Goal: Task Accomplishment & Management: Manage account settings

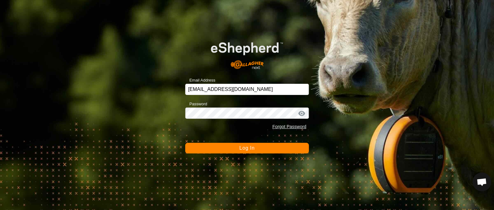
click at [229, 149] on button "Log In" at bounding box center [247, 148] width 124 height 11
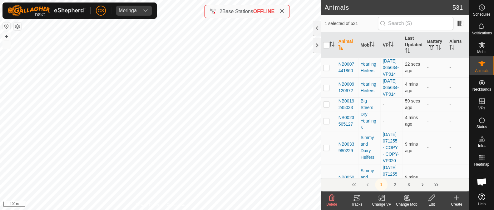
click at [404, 197] on icon at bounding box center [407, 197] width 8 height 7
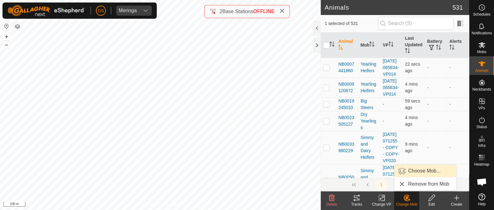
click at [407, 168] on link "Choose Mob..." at bounding box center [425, 171] width 62 height 12
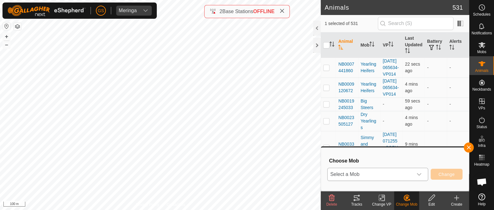
click at [398, 176] on span "Select a Mob" at bounding box center [369, 174] width 85 height 12
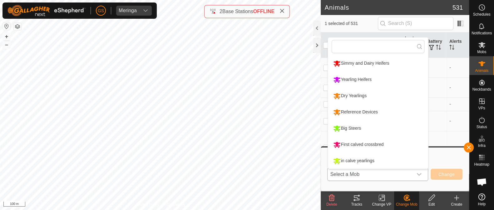
click at [338, 62] on li "Simmy and Dairy Heifers" at bounding box center [378, 64] width 100 height 16
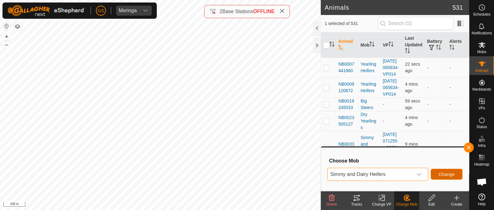
click at [448, 173] on span "Change" at bounding box center [446, 174] width 16 height 5
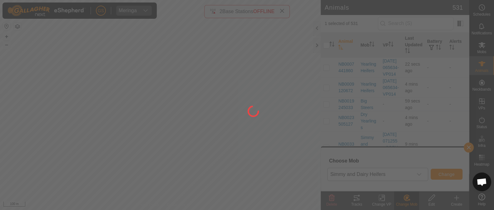
checkbox input "false"
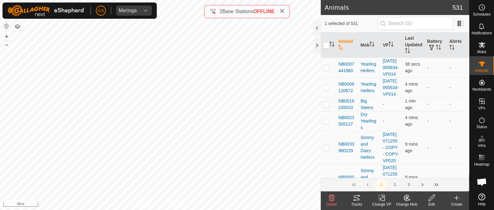
click at [356, 194] on icon at bounding box center [356, 197] width 7 height 7
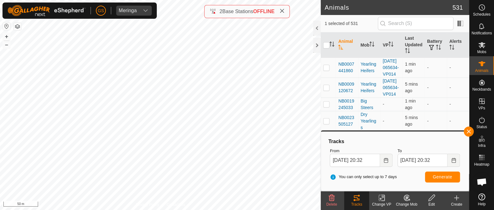
click at [404, 199] on icon at bounding box center [407, 197] width 8 height 7
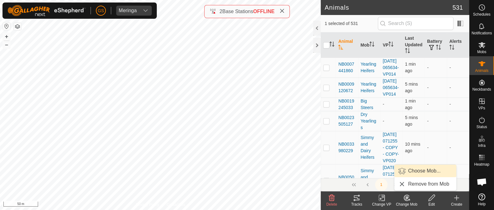
click at [414, 167] on link "Choose Mob..." at bounding box center [425, 171] width 62 height 12
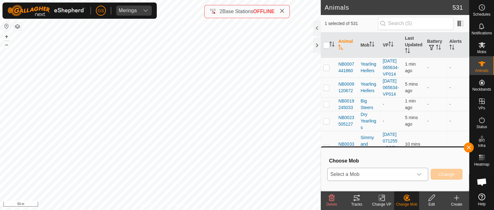
click at [389, 177] on span "Select a Mob" at bounding box center [369, 174] width 85 height 12
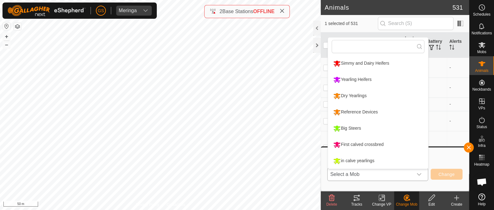
click at [353, 110] on li "Reference Devices" at bounding box center [378, 112] width 100 height 16
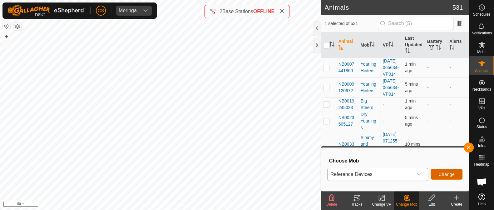
click at [442, 172] on span "Change" at bounding box center [446, 174] width 16 height 5
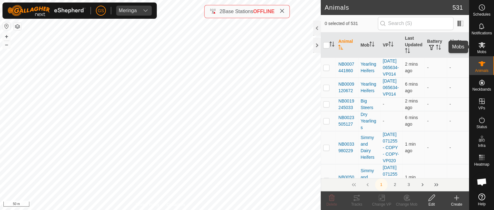
click at [481, 51] on span "Mobs" at bounding box center [481, 52] width 9 height 4
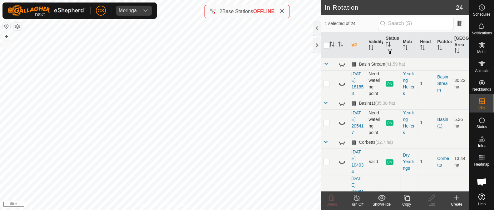
click at [406, 199] on icon at bounding box center [407, 197] width 8 height 7
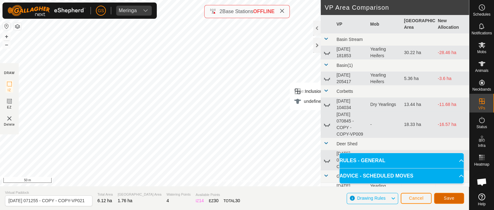
click at [448, 198] on span "Save" at bounding box center [449, 197] width 11 height 5
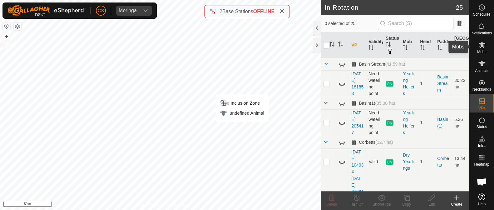
click at [482, 47] on icon at bounding box center [481, 44] width 7 height 7
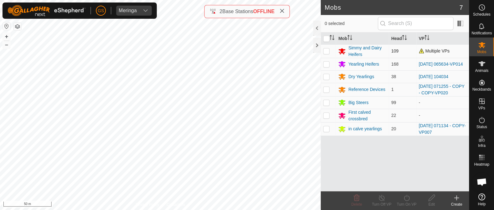
click at [325, 51] on p-checkbox at bounding box center [326, 50] width 6 height 5
checkbox input "true"
click at [408, 198] on icon at bounding box center [407, 197] width 8 height 7
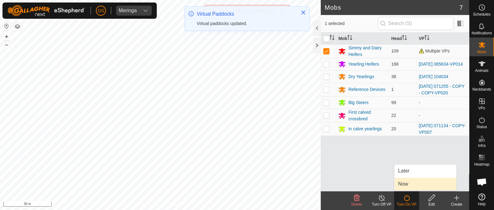
click at [405, 186] on link "Now" at bounding box center [425, 184] width 62 height 12
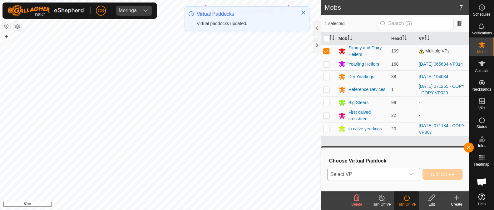
click at [407, 176] on div "dropdown trigger" at bounding box center [411, 174] width 12 height 12
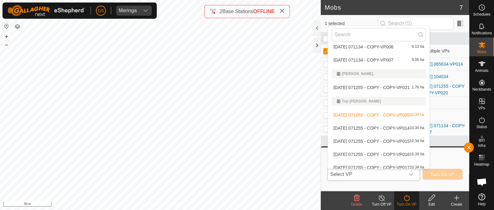
scroll to position [303, 0]
click at [376, 85] on li "[DATE] 071255 - COPY - COPY-VP021 1.76 ha" at bounding box center [378, 86] width 101 height 12
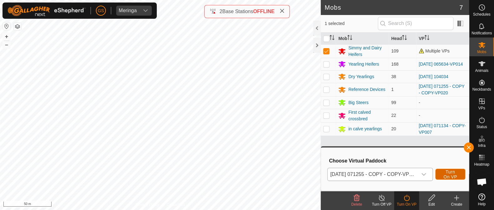
click at [448, 174] on span "Turn On VP" at bounding box center [450, 174] width 14 height 10
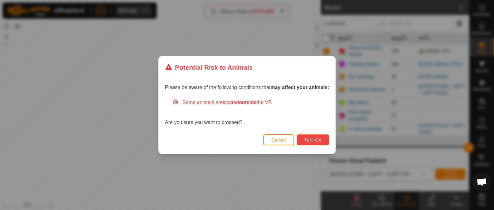
click at [311, 139] on span "Turn On" at bounding box center [312, 139] width 17 height 5
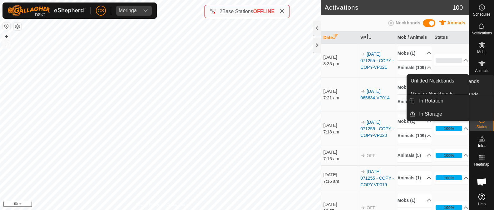
click at [481, 99] on link "In Rotation" at bounding box center [466, 101] width 53 height 12
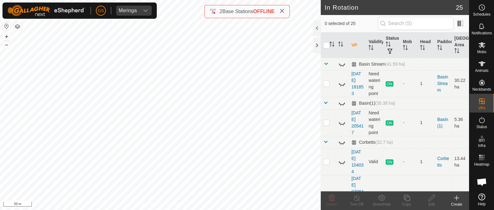
click at [455, 199] on icon at bounding box center [456, 197] width 7 height 7
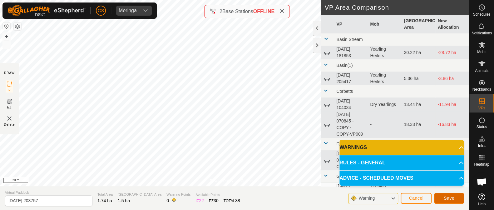
click at [452, 196] on span "Save" at bounding box center [449, 197] width 11 height 5
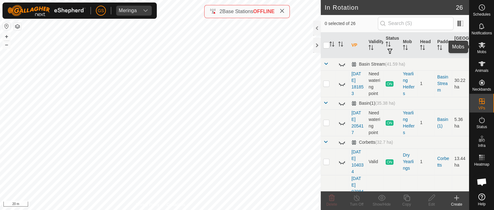
click at [478, 47] on es-mob-svg-icon at bounding box center [481, 45] width 11 height 10
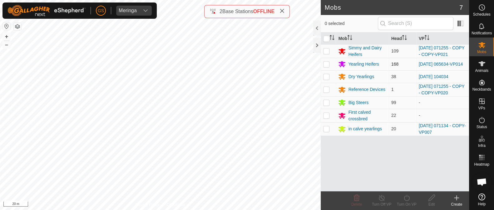
click at [327, 63] on p-checkbox at bounding box center [326, 63] width 6 height 5
checkbox input "true"
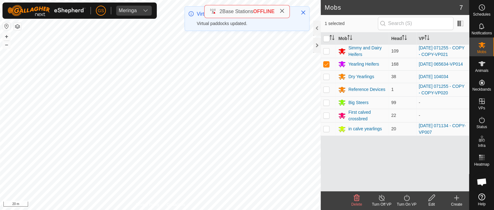
click at [407, 198] on icon at bounding box center [407, 197] width 8 height 7
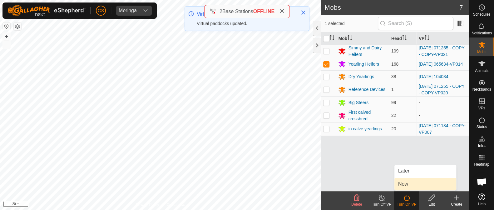
click at [408, 183] on link "Now" at bounding box center [425, 184] width 62 height 12
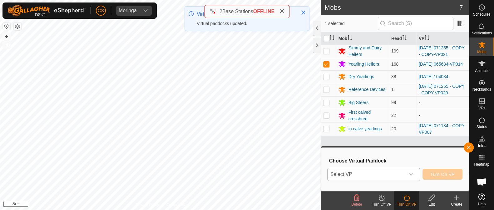
click at [411, 175] on icon "dropdown trigger" at bounding box center [411, 174] width 4 height 2
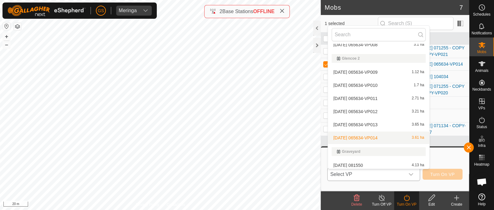
scroll to position [195, 0]
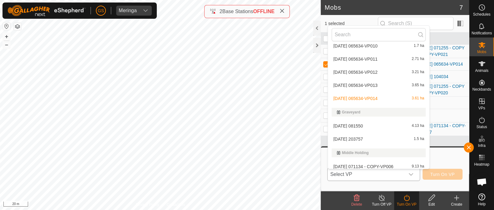
click at [354, 139] on span "2025-09-02 203757" at bounding box center [348, 139] width 30 height 4
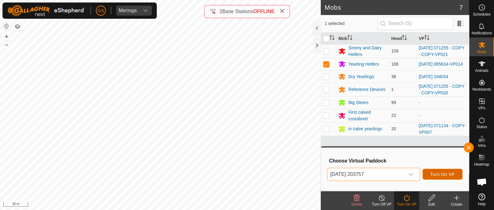
click at [442, 177] on button "Turn On VP" at bounding box center [442, 174] width 40 height 11
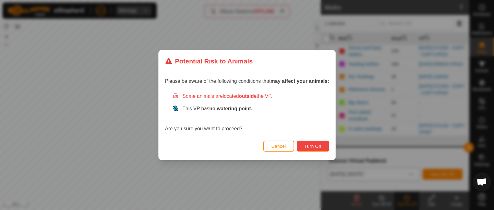
click at [309, 143] on button "Turn On" at bounding box center [313, 145] width 32 height 11
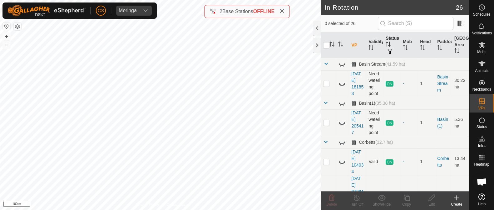
click at [387, 51] on span "button" at bounding box center [389, 51] width 5 height 5
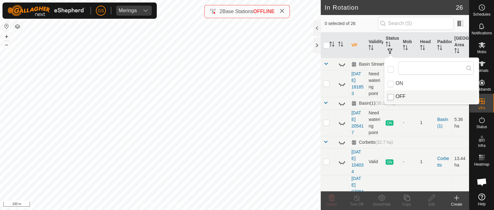
click at [389, 96] on input "OFF" at bounding box center [390, 97] width 6 height 6
checkbox input "true"
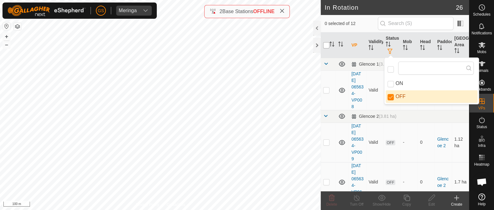
click at [327, 44] on input "checkbox" at bounding box center [326, 45] width 6 height 6
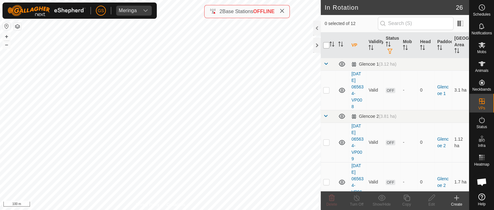
checkbox input "true"
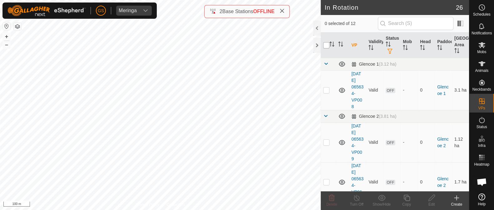
checkbox input "true"
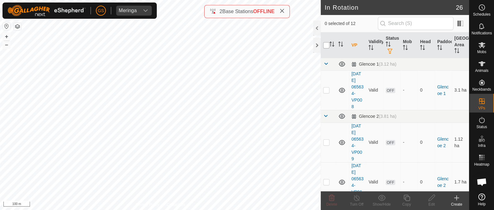
checkbox input "true"
click at [330, 197] on icon at bounding box center [331, 197] width 7 height 7
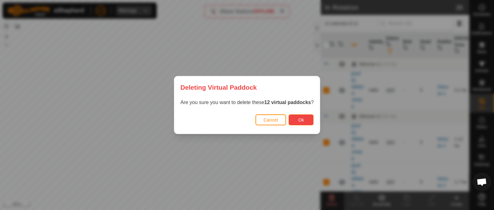
click at [303, 118] on span "Ok" at bounding box center [301, 119] width 6 height 5
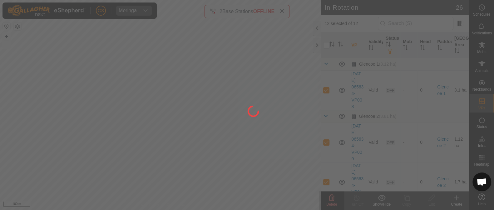
checkbox input "false"
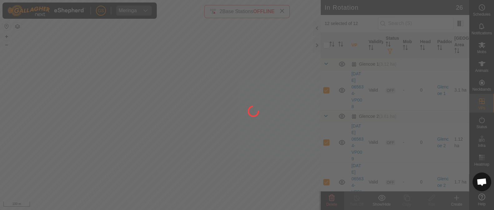
checkbox input "false"
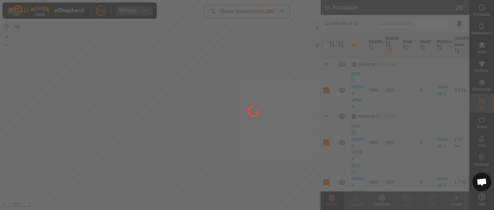
checkbox input "false"
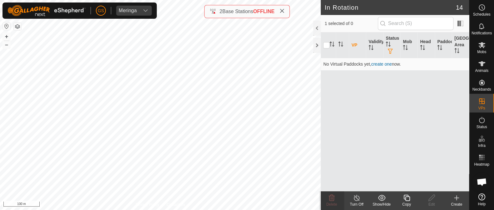
click at [0, 31] on html "GS Meringa Schedules Notifications Mobs Animals Neckbands VPs Status Infra Heat…" at bounding box center [247, 105] width 494 height 210
